Goal: Information Seeking & Learning: Learn about a topic

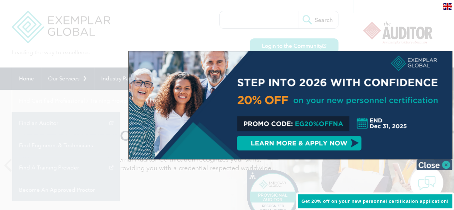
click at [448, 163] on img at bounding box center [435, 164] width 36 height 11
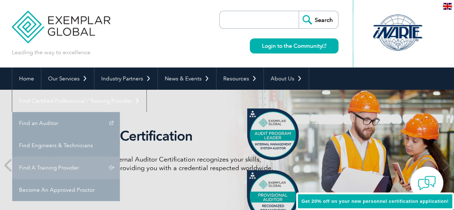
click at [120, 157] on link "Find A Training Provider" at bounding box center [66, 168] width 108 height 22
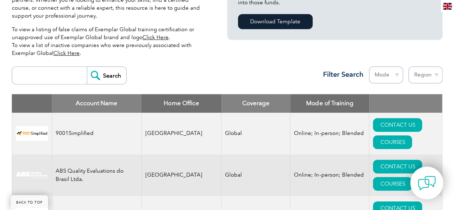
scroll to position [222, 0]
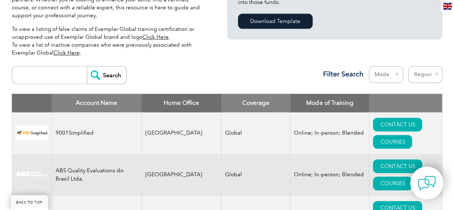
click at [43, 77] on input "search" at bounding box center [51, 74] width 71 height 17
type input "IRCL"
click at [98, 77] on input "Search" at bounding box center [106, 74] width 39 height 17
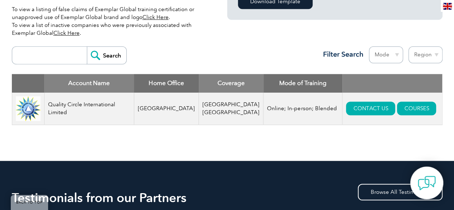
scroll to position [244, 0]
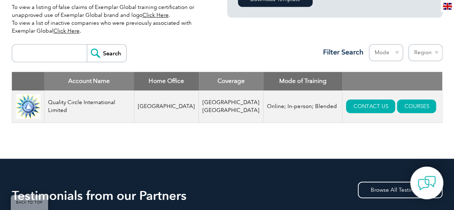
click at [386, 51] on select "Mode Online In-person Blended" at bounding box center [386, 52] width 34 height 17
click at [417, 49] on select "Region Australia Bahrain Bangladesh Brazil Canada Colombia Dominican Republic E…" at bounding box center [426, 52] width 34 height 17
select select "[GEOGRAPHIC_DATA]"
click at [409, 44] on select "Region Australia Bahrain Bangladesh Brazil Canada Colombia Dominican Republic E…" at bounding box center [426, 52] width 34 height 17
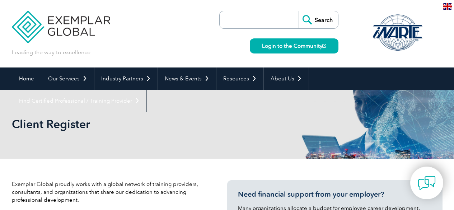
select select "[GEOGRAPHIC_DATA]"
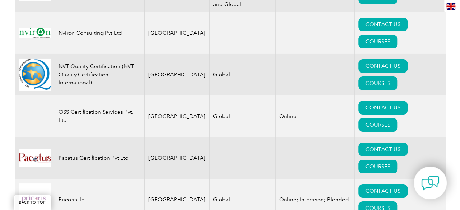
scroll to position [1246, 0]
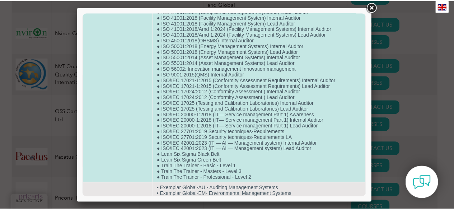
scroll to position [332, 0]
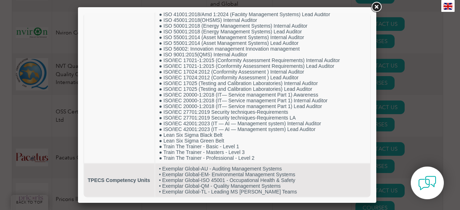
click at [375, 8] on link at bounding box center [375, 7] width 13 height 13
